Goal: Find specific fact

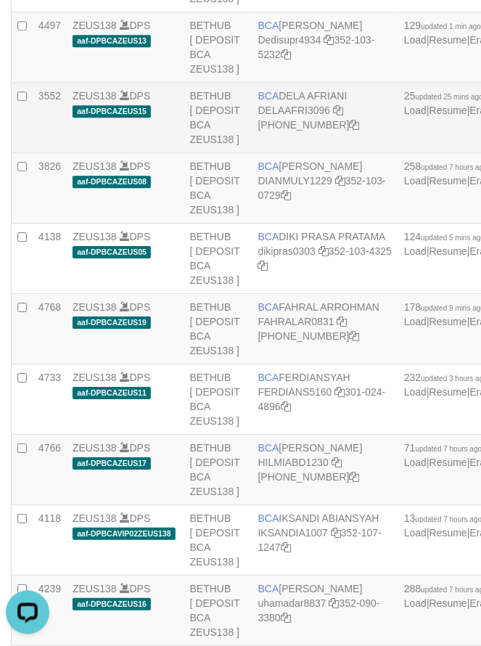
click at [160, 153] on td "ZEUS138 DPS aaf-DPBCAZEUS15" at bounding box center [126, 118] width 118 height 70
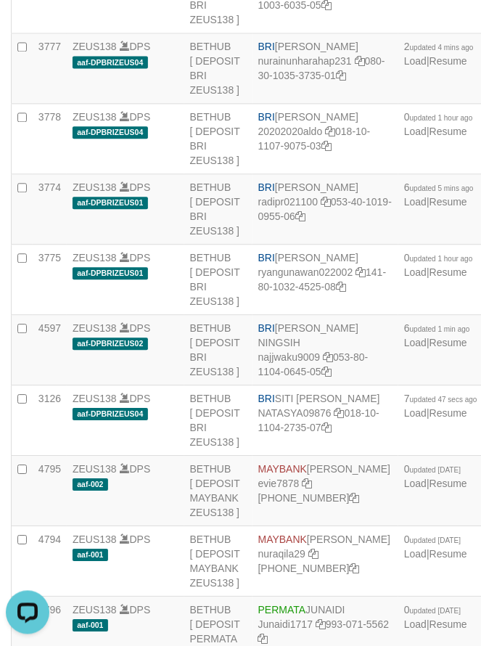
copy td "BRI NANDI ARDIANSYAH"
